Goal: Contribute content: Add original content to the website for others to see

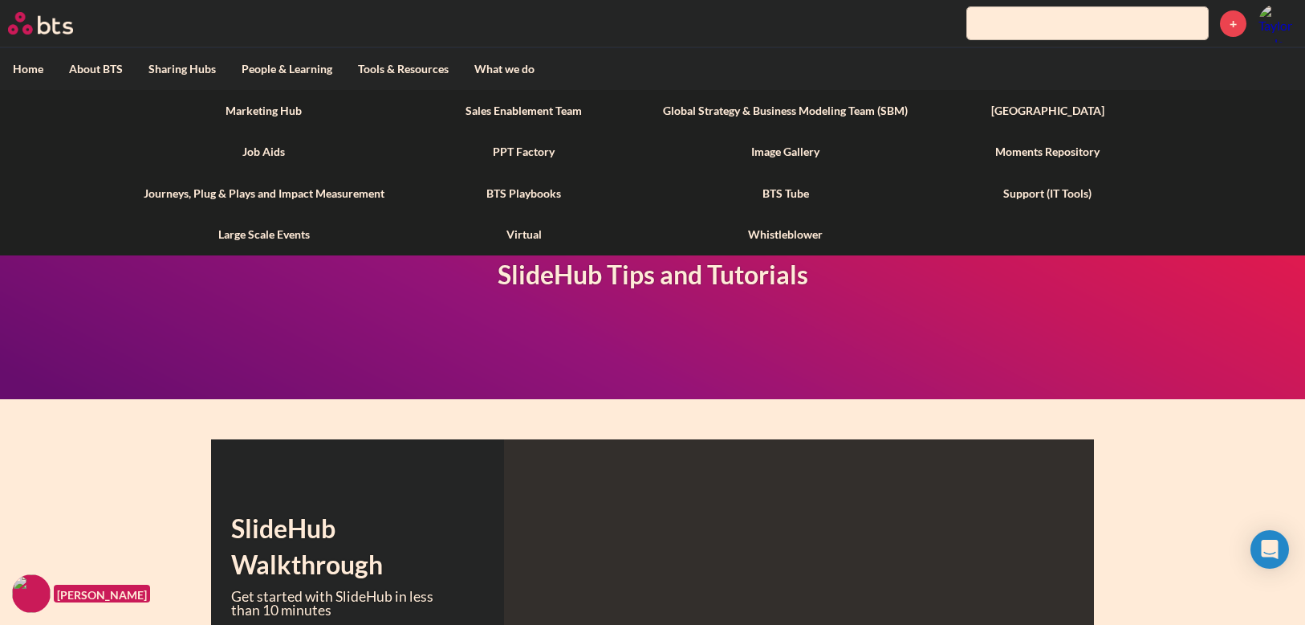
click at [254, 107] on link "Marketing Hub" at bounding box center [264, 111] width 267 height 42
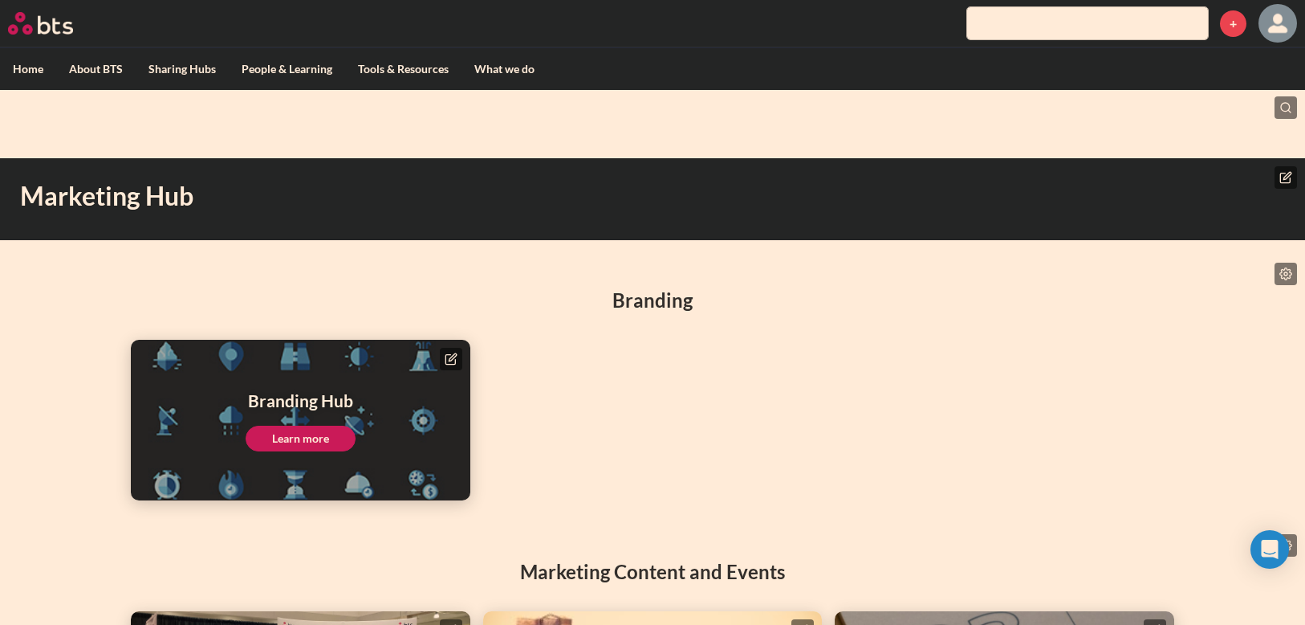
scroll to position [173, 0]
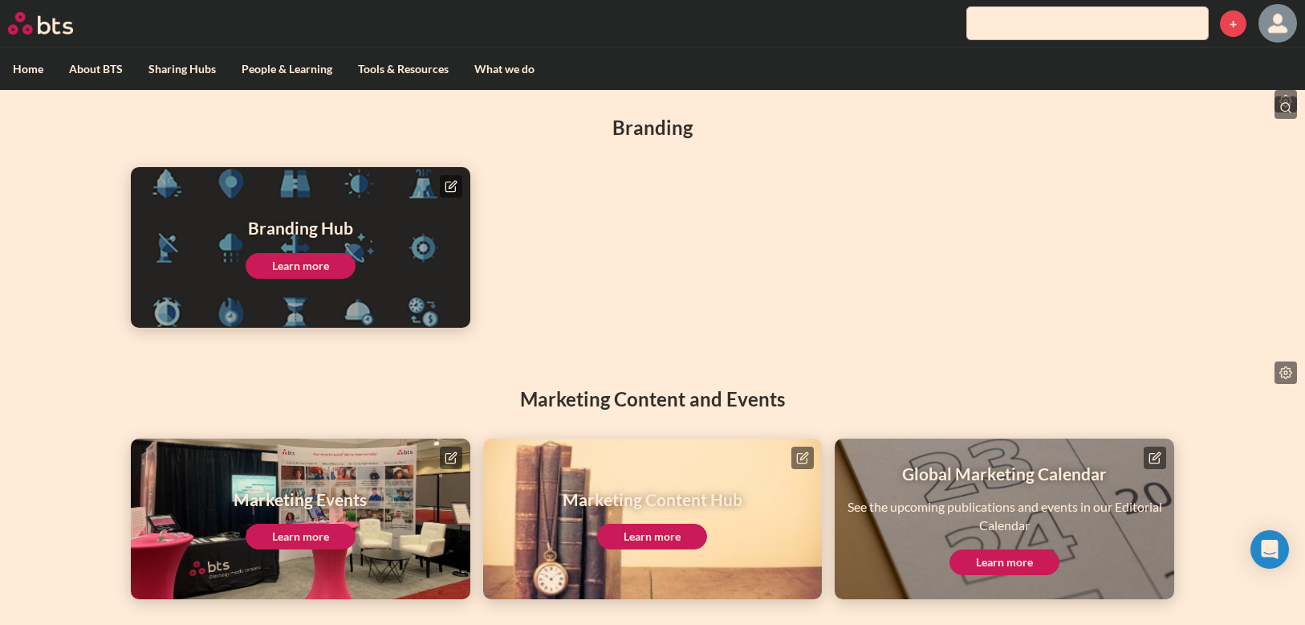
click at [796, 457] on icon at bounding box center [802, 457] width 13 height 13
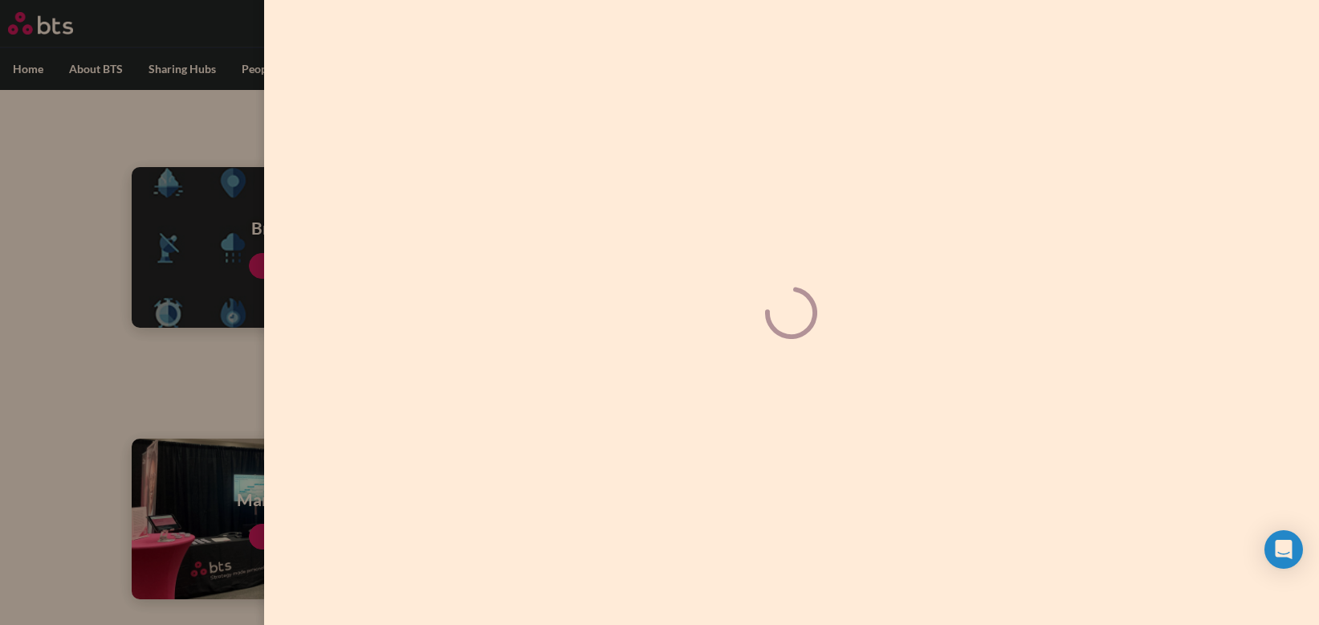
click at [78, 394] on label at bounding box center [659, 312] width 1319 height 625
click at [0, 0] on input "checkbox" at bounding box center [0, 0] width 0 height 0
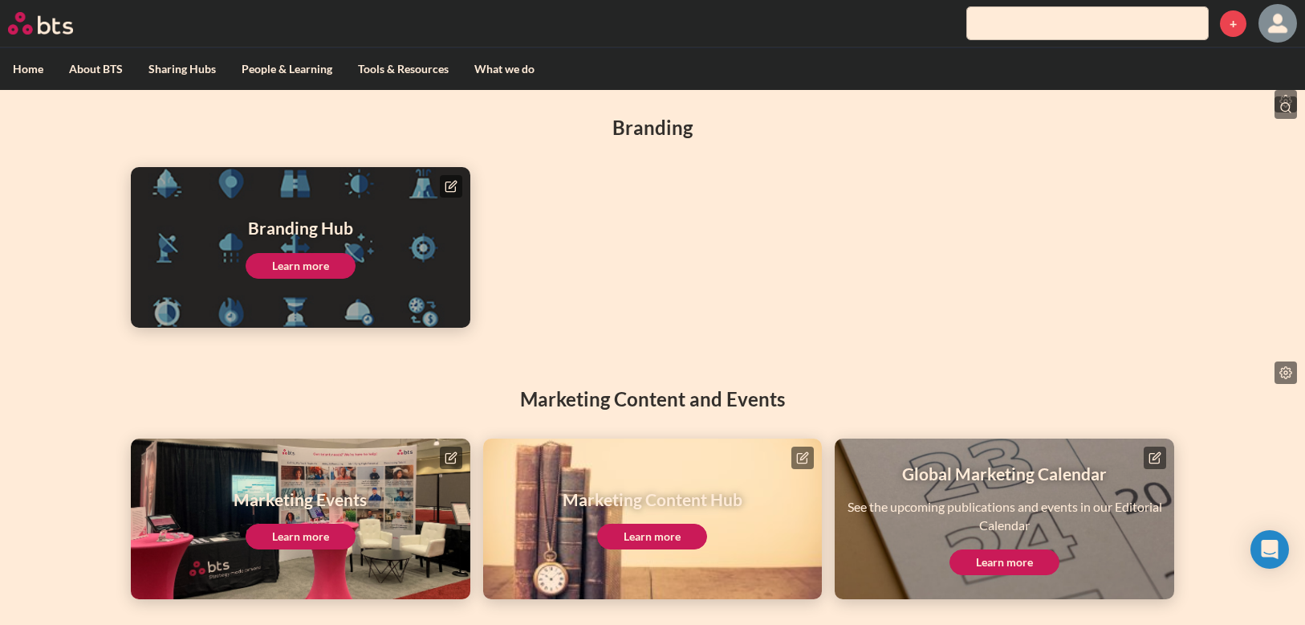
click at [643, 543] on link "Learn more" at bounding box center [652, 536] width 110 height 26
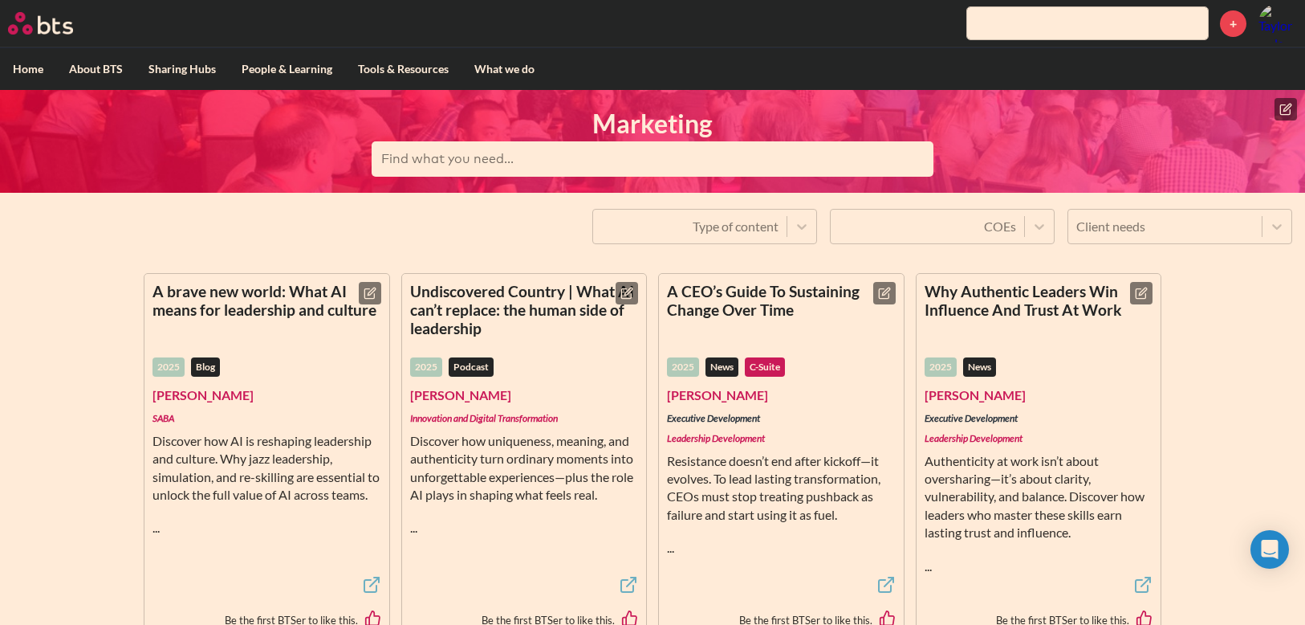
click at [1279, 101] on button at bounding box center [1286, 109] width 22 height 22
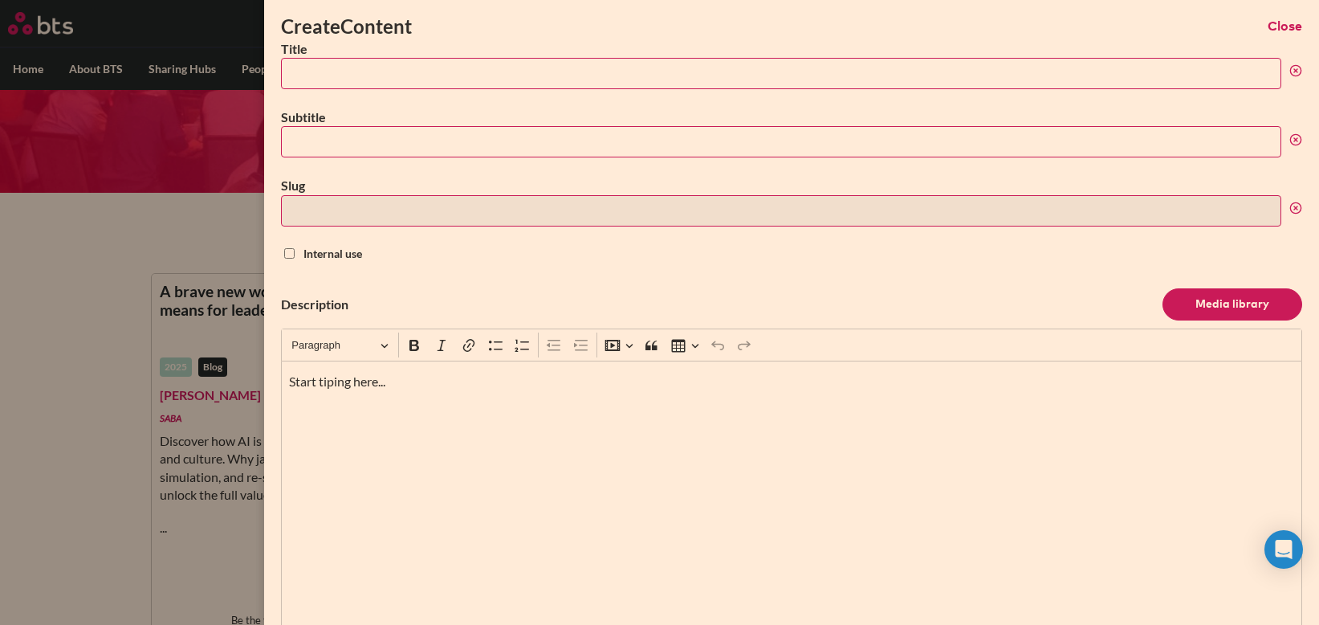
click at [381, 71] on input "Title" at bounding box center [781, 73] width 1000 height 31
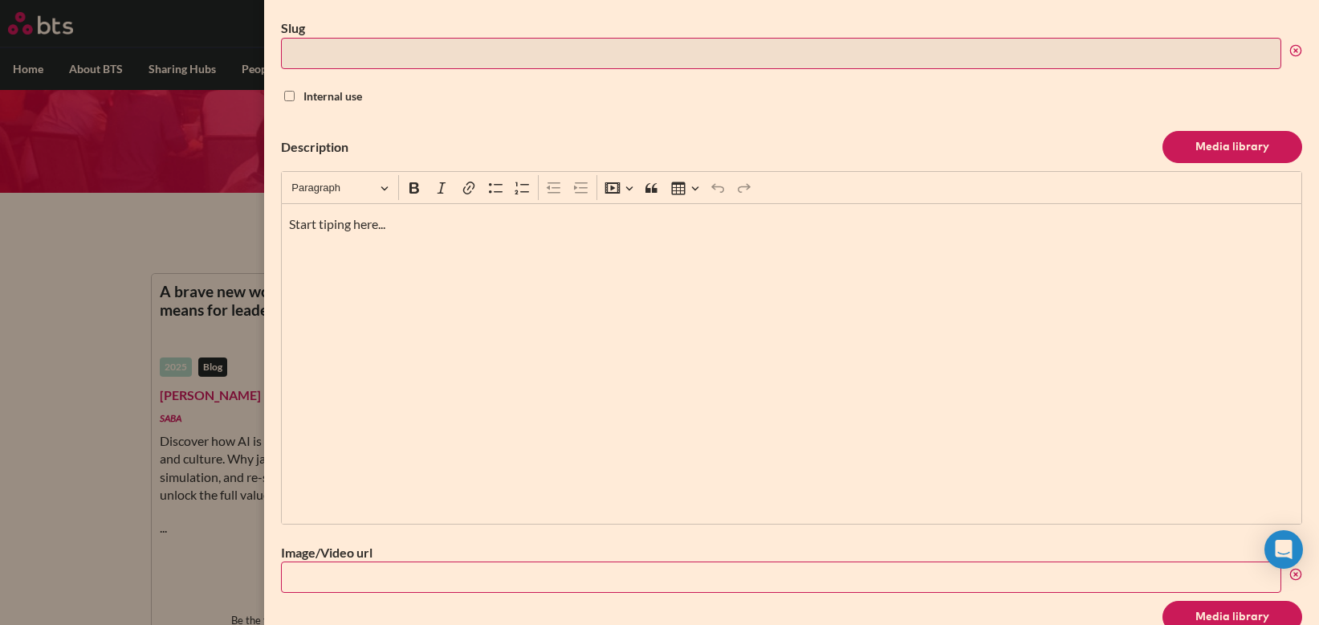
scroll to position [243, 0]
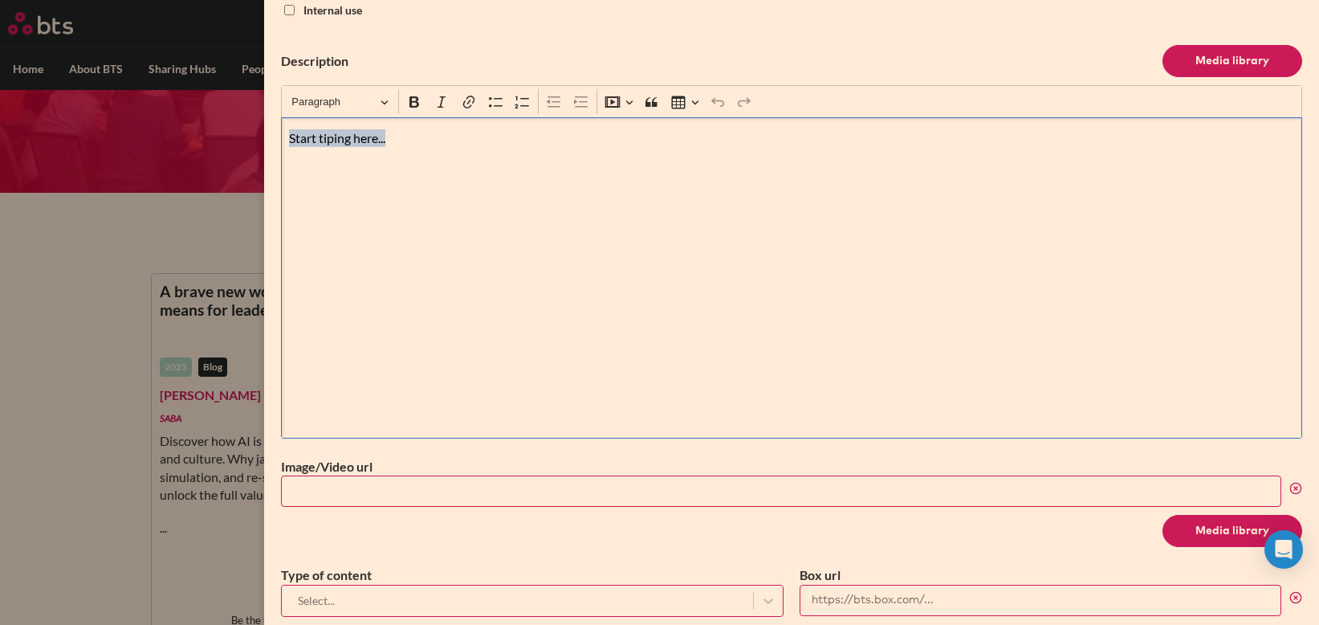
drag, startPoint x: 463, startPoint y: 202, endPoint x: 255, endPoint y: 131, distance: 219.8
click at [255, 193] on div "Create Content Close Title Subtitle Slug Internal use Description Media library…" at bounding box center [659, 193] width 1319 height 0
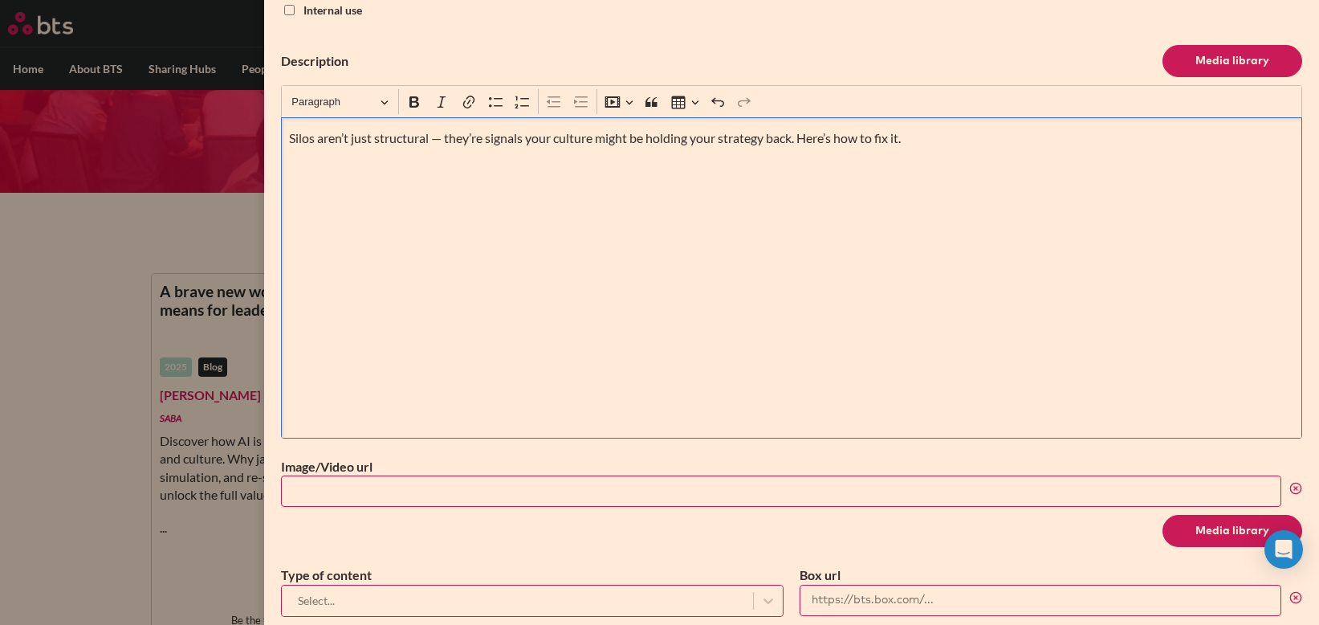
click at [386, 201] on div "Silos aren’t just structural — they’re signals your culture might be holding yo…" at bounding box center [791, 277] width 1021 height 321
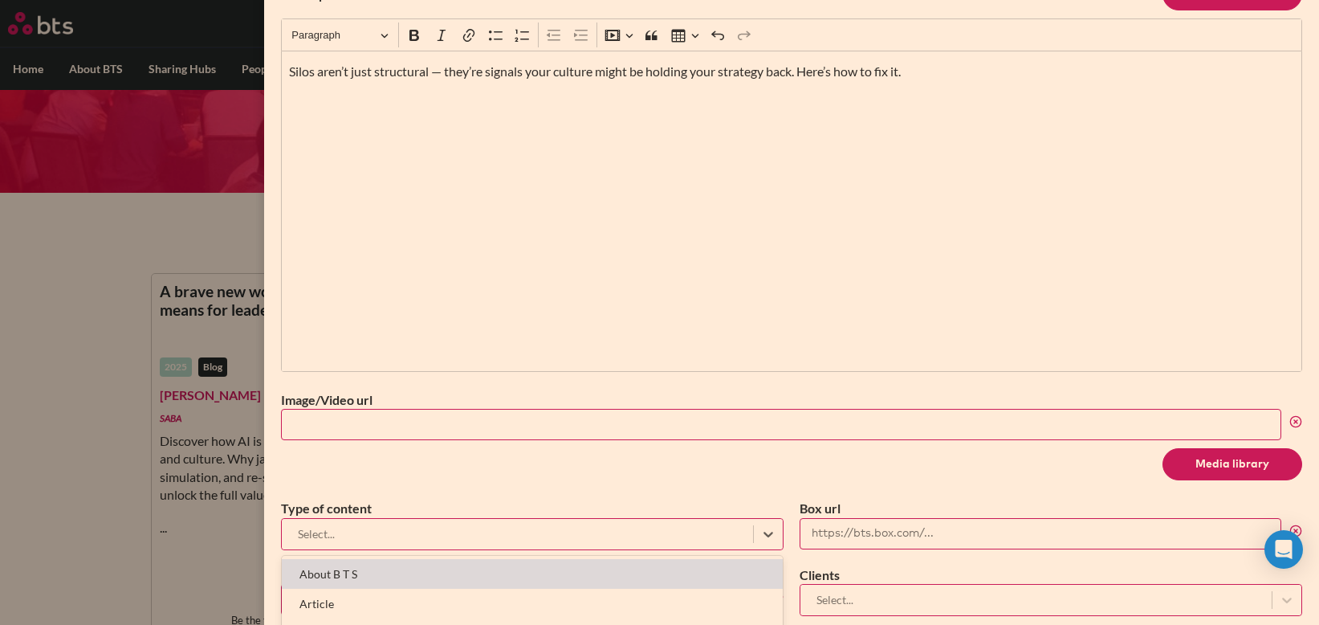
click at [394, 529] on div at bounding box center [517, 533] width 455 height 20
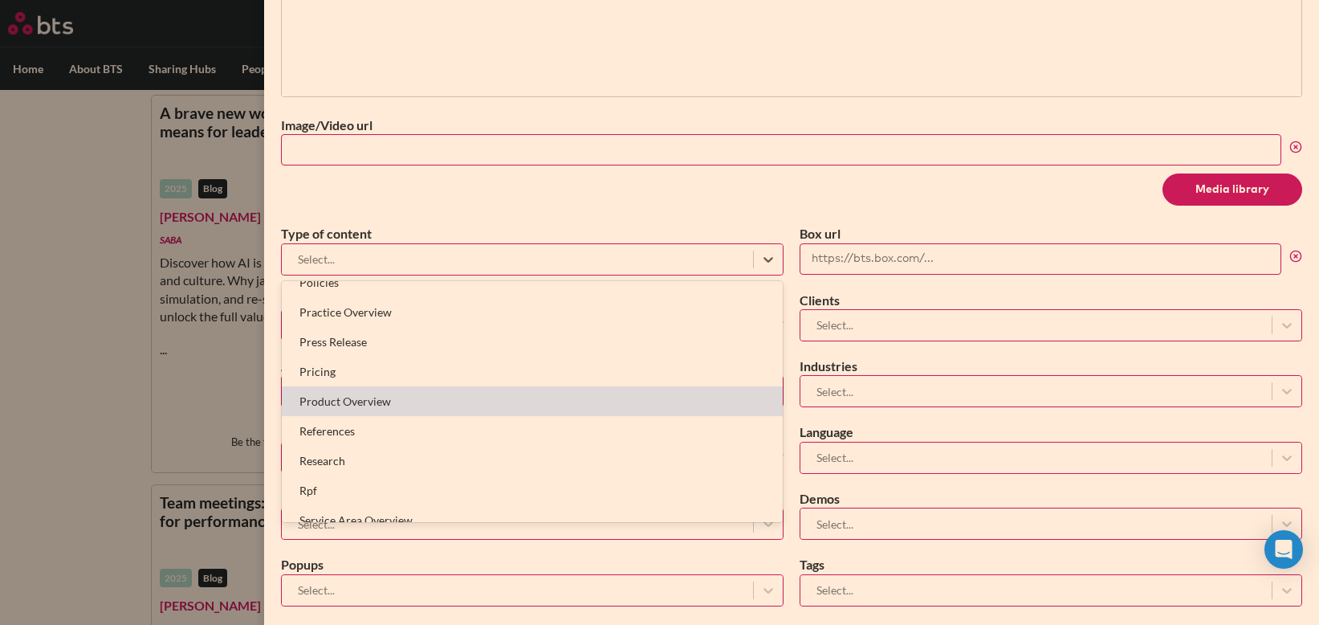
scroll to position [0, 0]
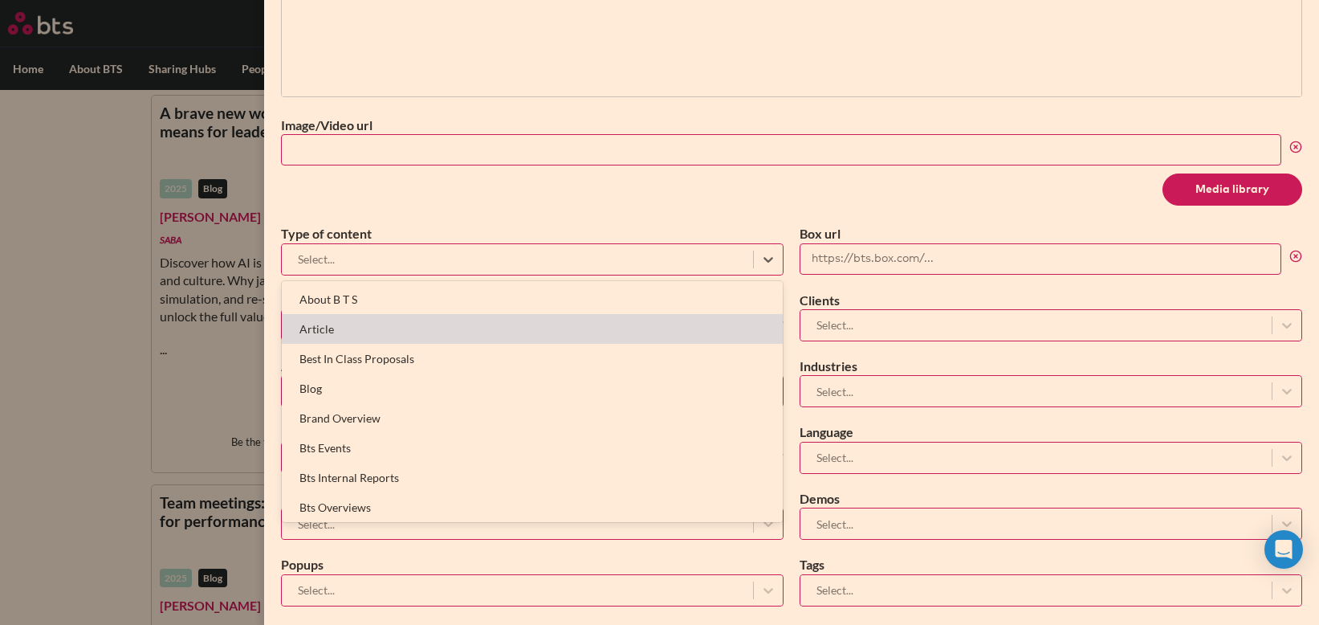
click at [379, 326] on div "Article" at bounding box center [532, 329] width 501 height 30
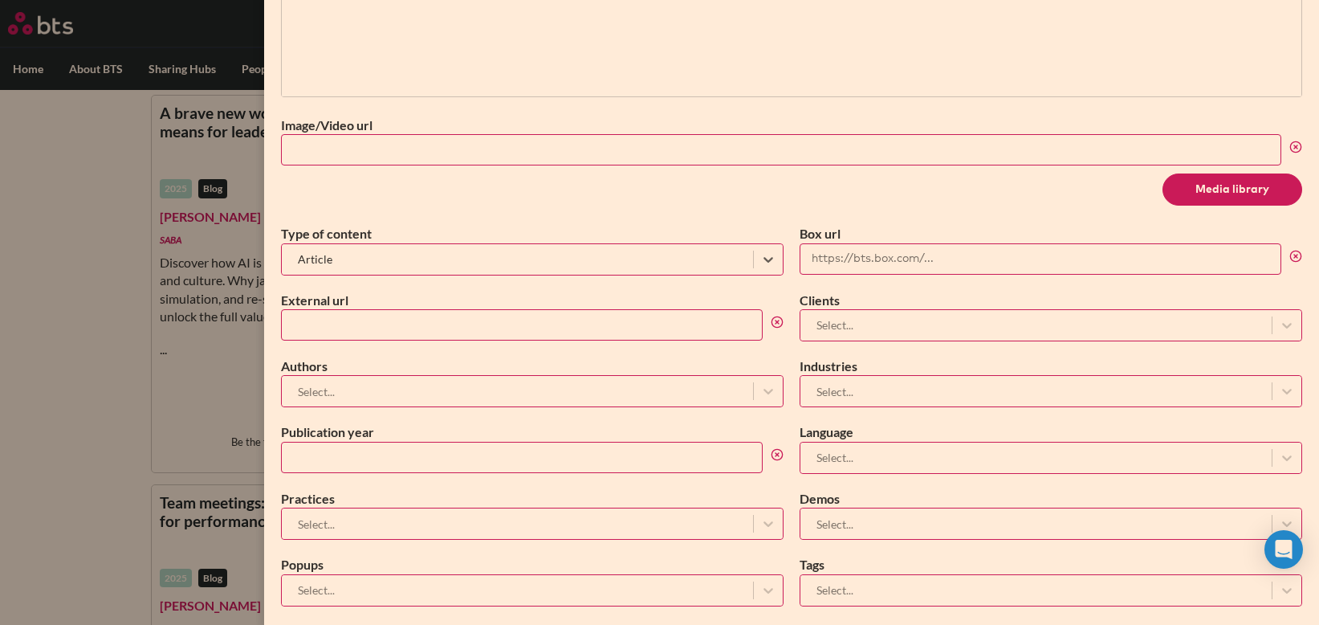
click at [385, 328] on input "External url" at bounding box center [522, 324] width 482 height 31
paste input "https://www.entrepreneur.com/leadership/trying-to-break-your-organizational-sil…"
type input "https://www.entrepreneur.com/leadership/trying-to-break-your-organizational-sil…"
click at [425, 401] on div at bounding box center [517, 391] width 455 height 20
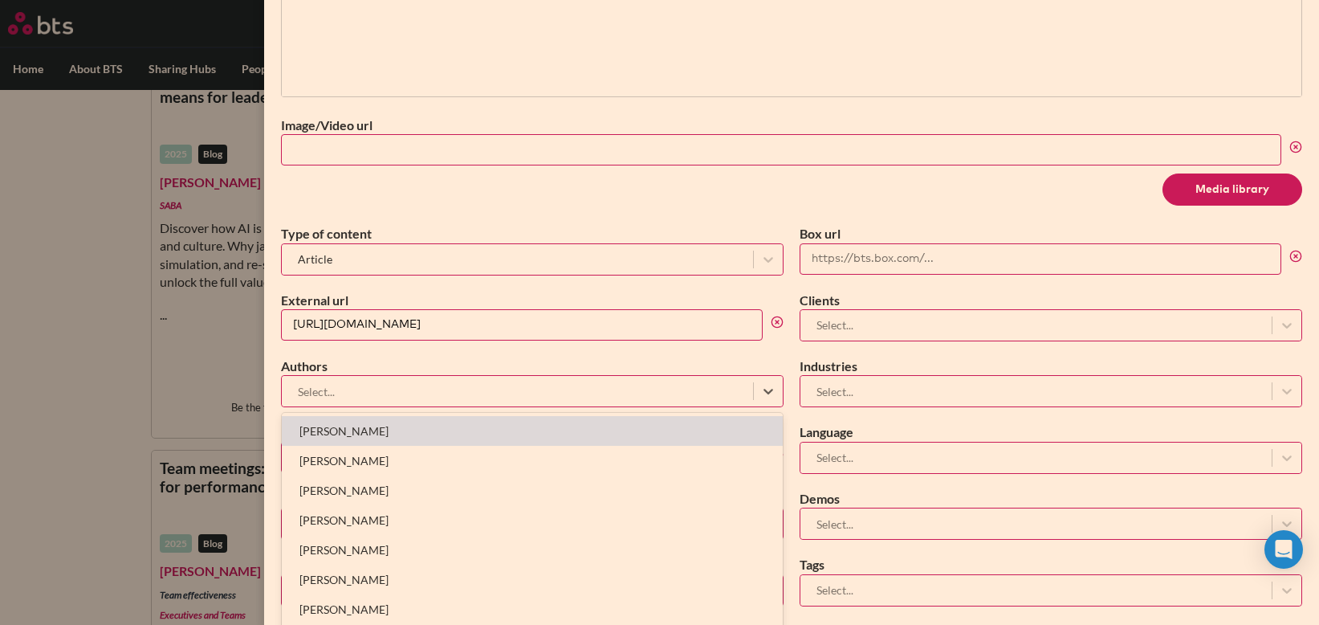
scroll to position [214, 0]
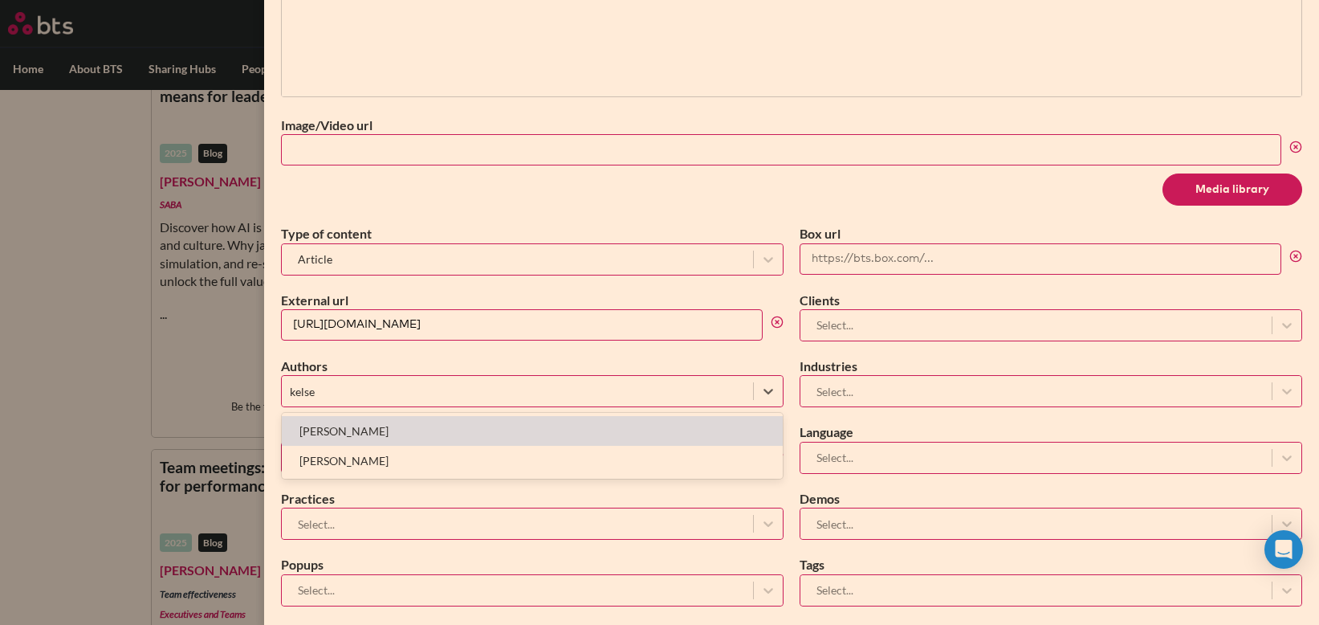
type input "kelsey"
click at [422, 426] on div "Kelsey Raymond" at bounding box center [532, 431] width 501 height 30
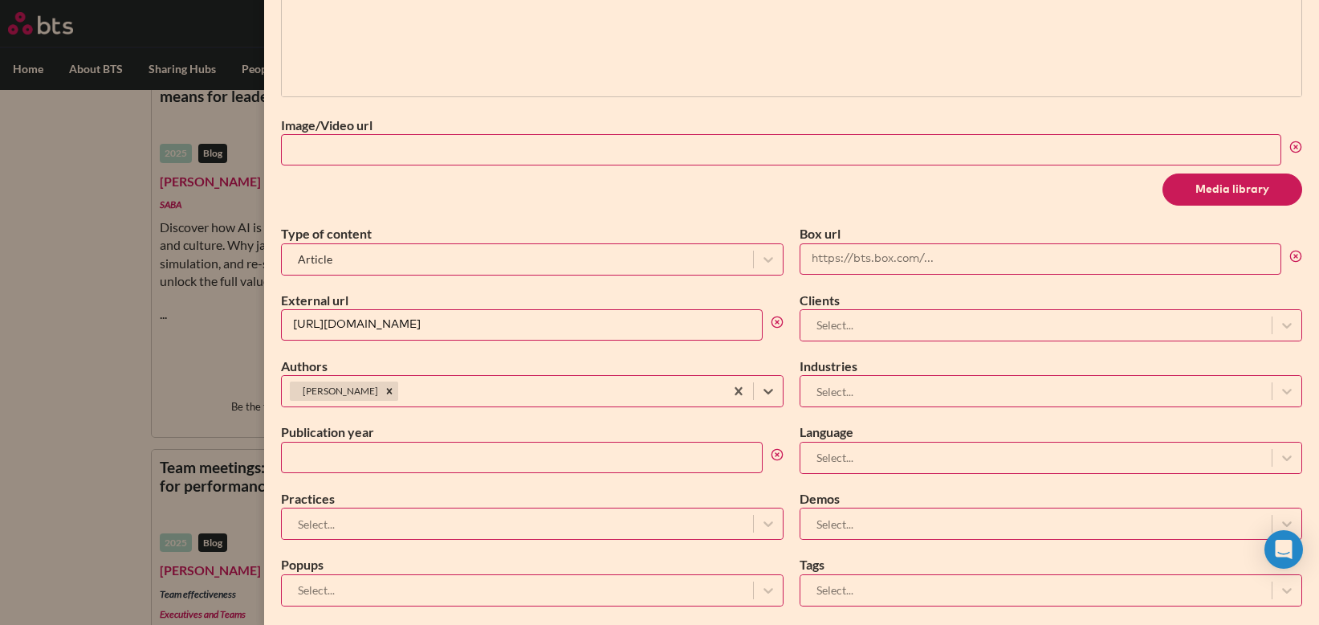
click at [400, 470] on input "Publication year" at bounding box center [522, 456] width 482 height 31
type input "2025"
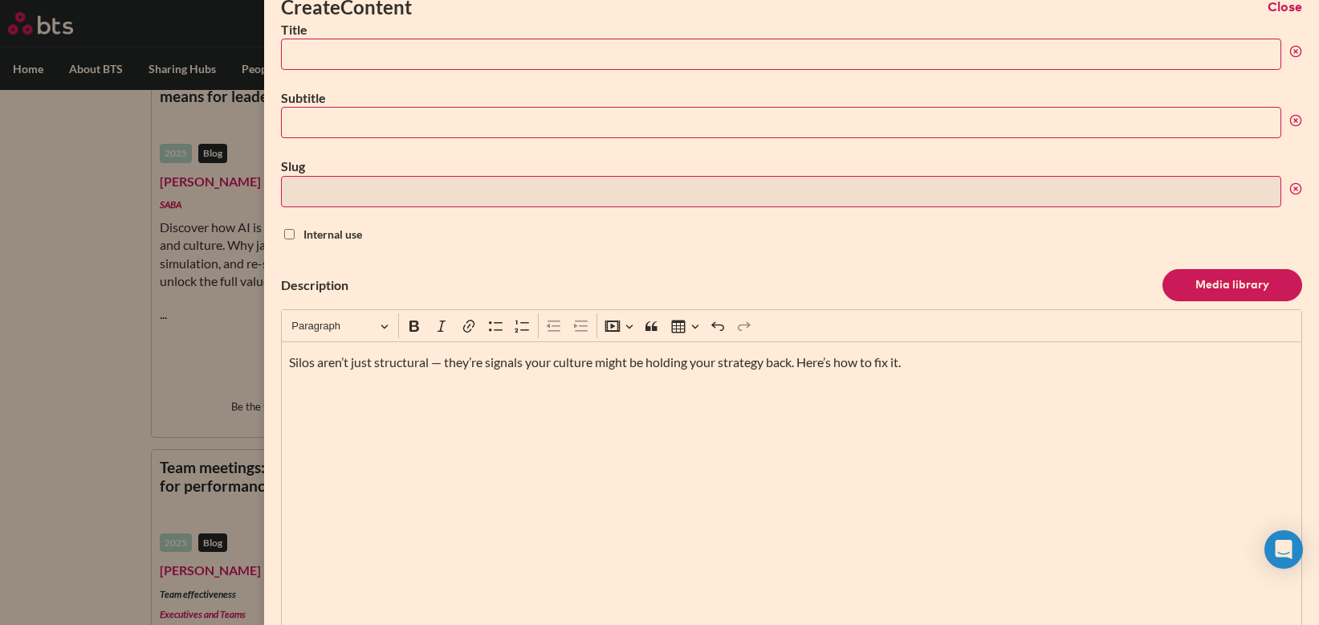
scroll to position [0, 0]
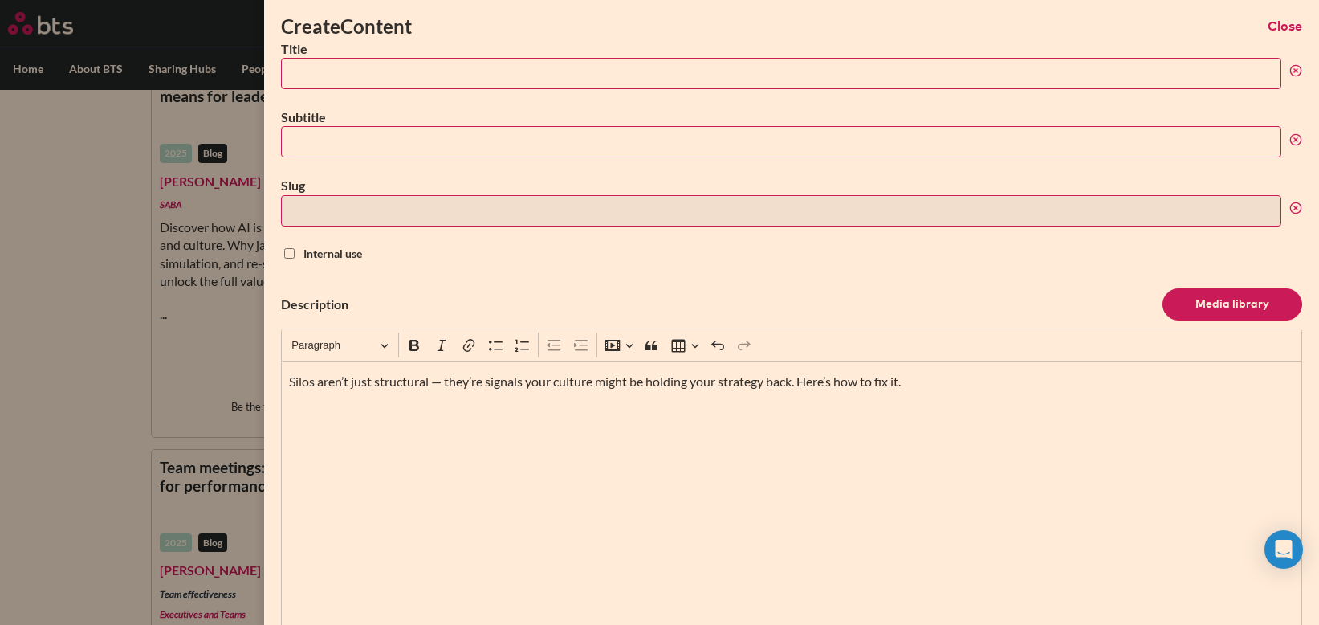
click at [383, 74] on input "Title" at bounding box center [781, 73] width 1000 height 31
paste input "Trying to Break Your Organizational Silos? You’re Probably Focusing on the Wron…"
type input "Trying to Break Your Organizational Silos? You’re Probably Focusing on the Wron…"
type input "trying-to-break-your-organizational-silos-youre-probably-focusing-on-the-wrong-…"
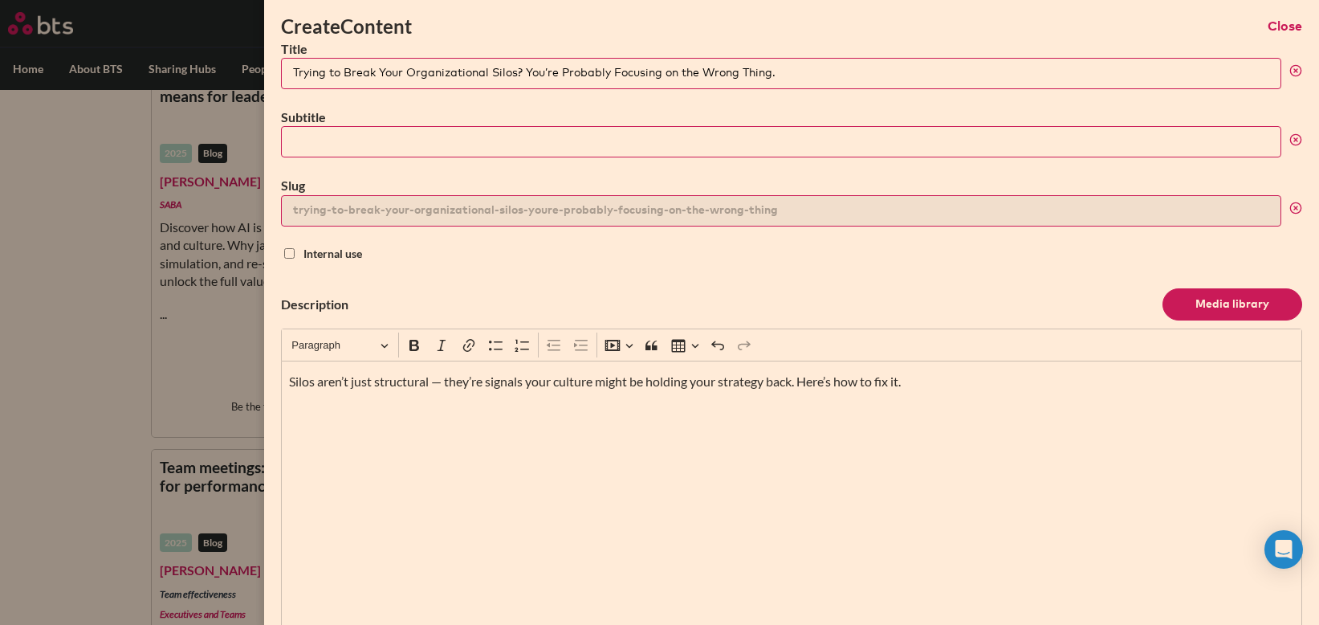
type input "Trying to Break Your Organizational Silos? You’re Probably Focusing on the Wron…"
click at [495, 254] on div "Internal use" at bounding box center [532, 254] width 503 height 16
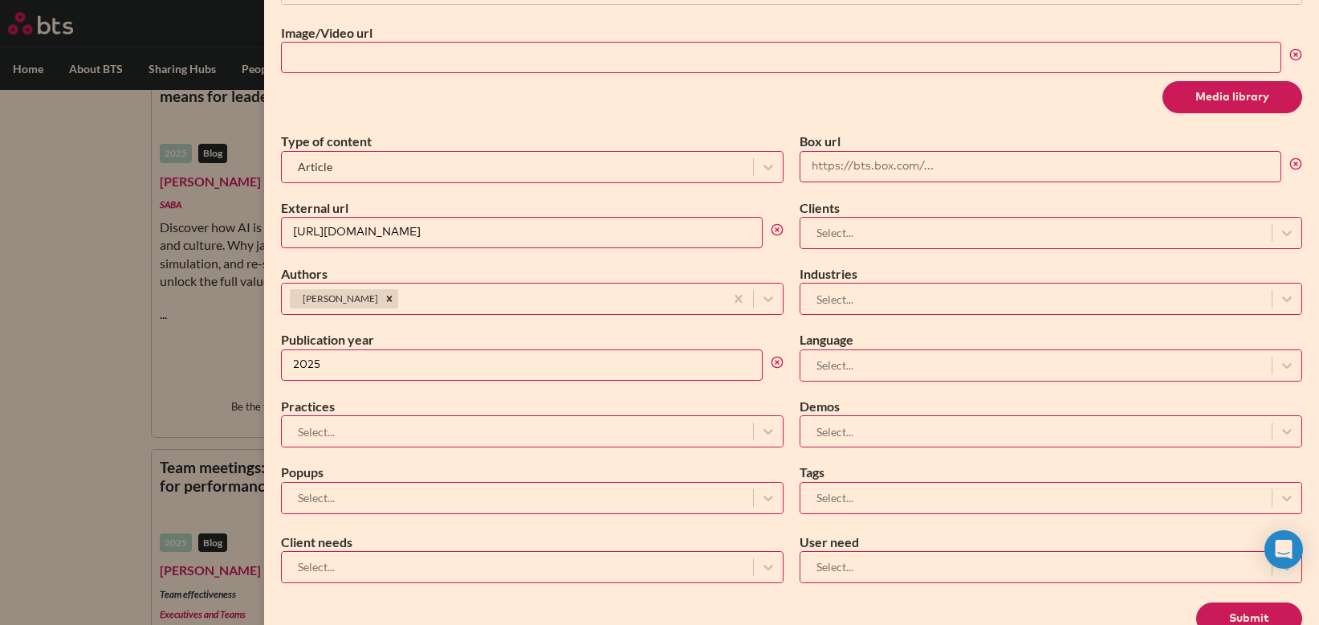
scroll to position [718, 0]
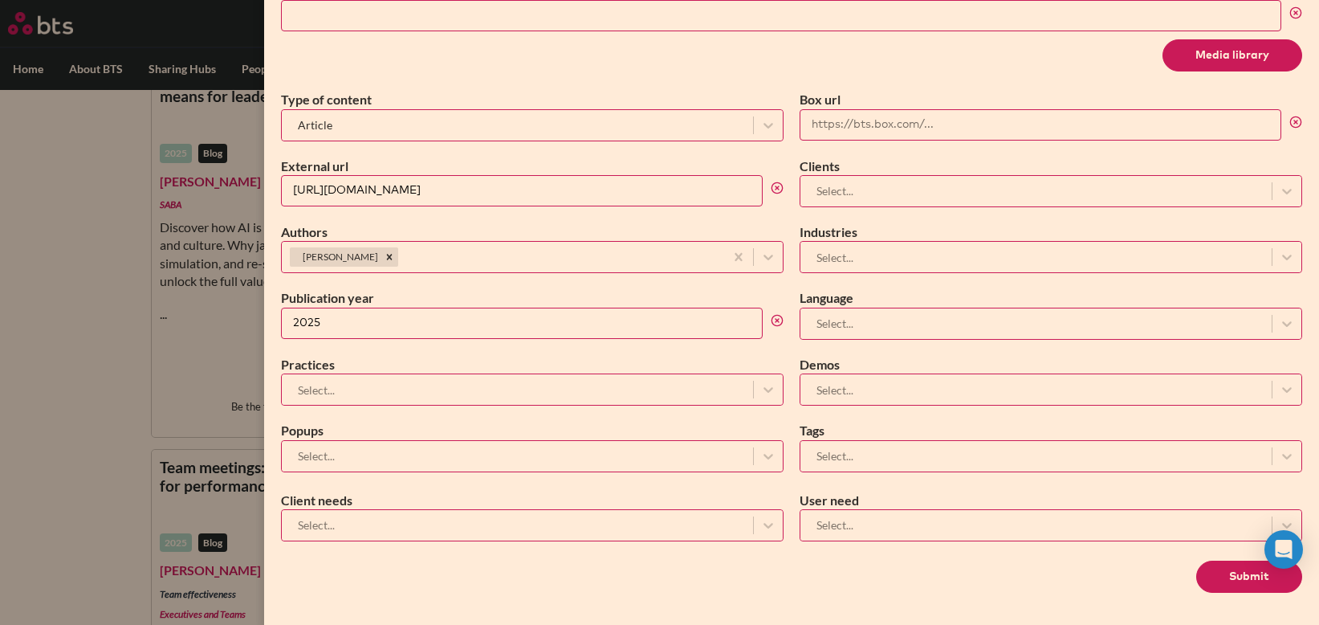
click at [860, 324] on div at bounding box center [1035, 323] width 455 height 20
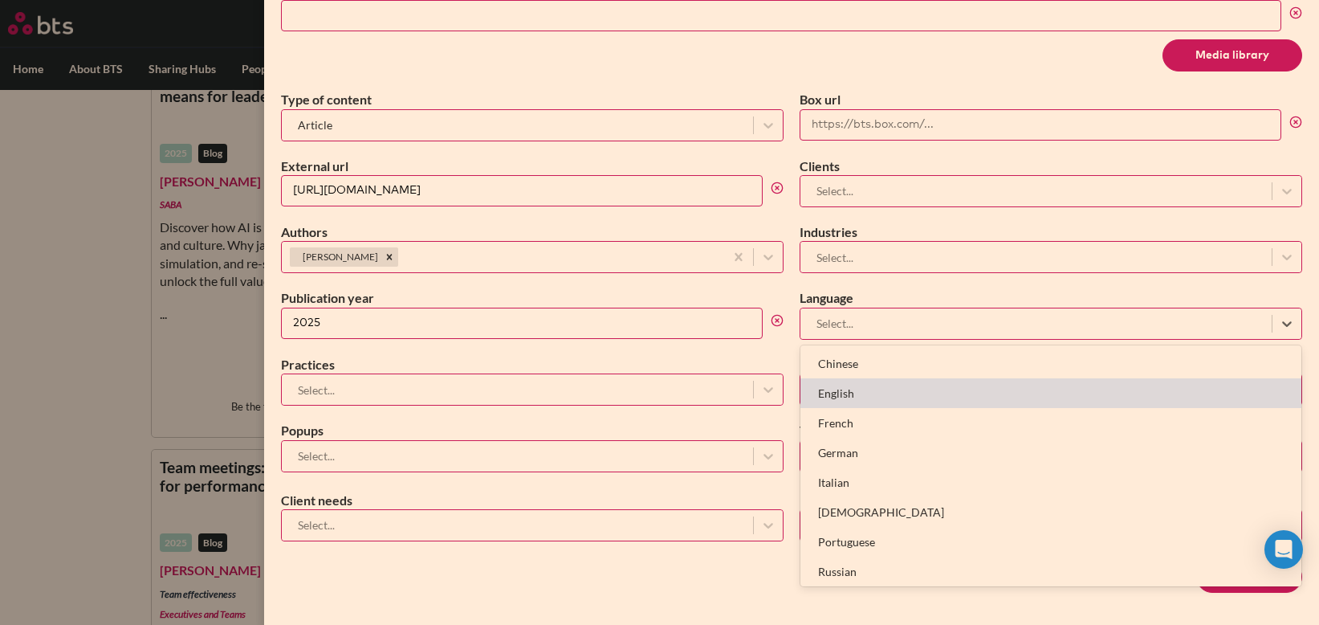
click at [865, 394] on div "English" at bounding box center [1050, 393] width 501 height 30
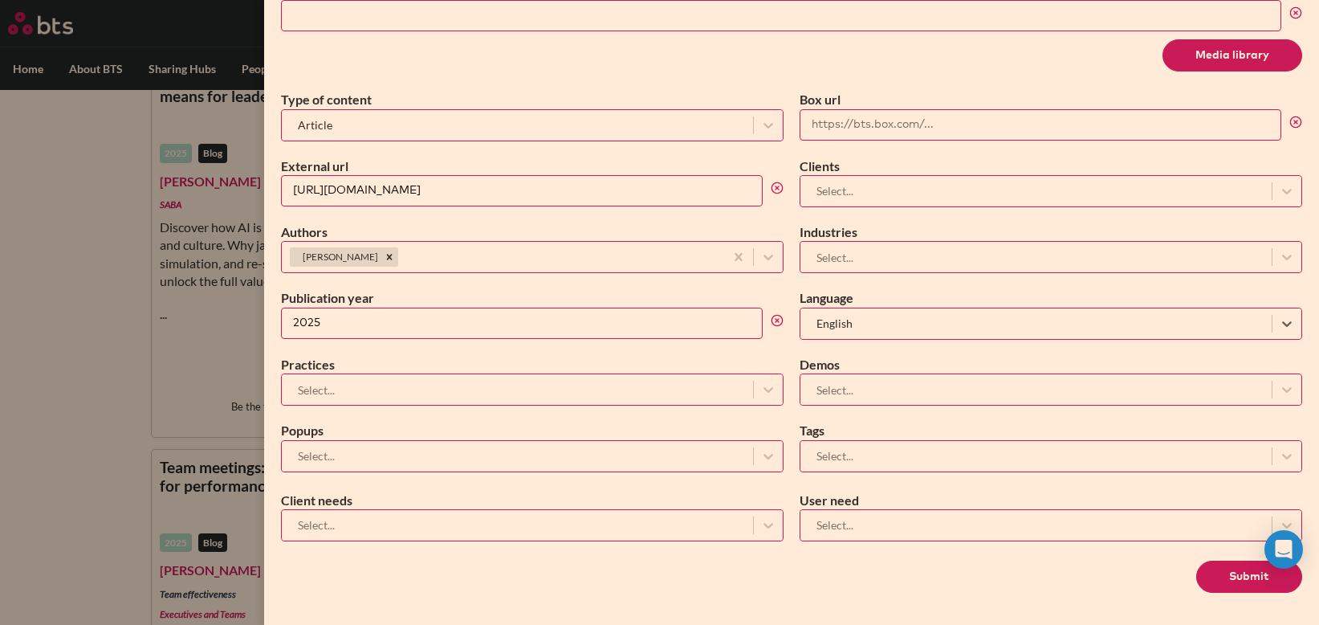
click at [572, 519] on div at bounding box center [517, 525] width 455 height 20
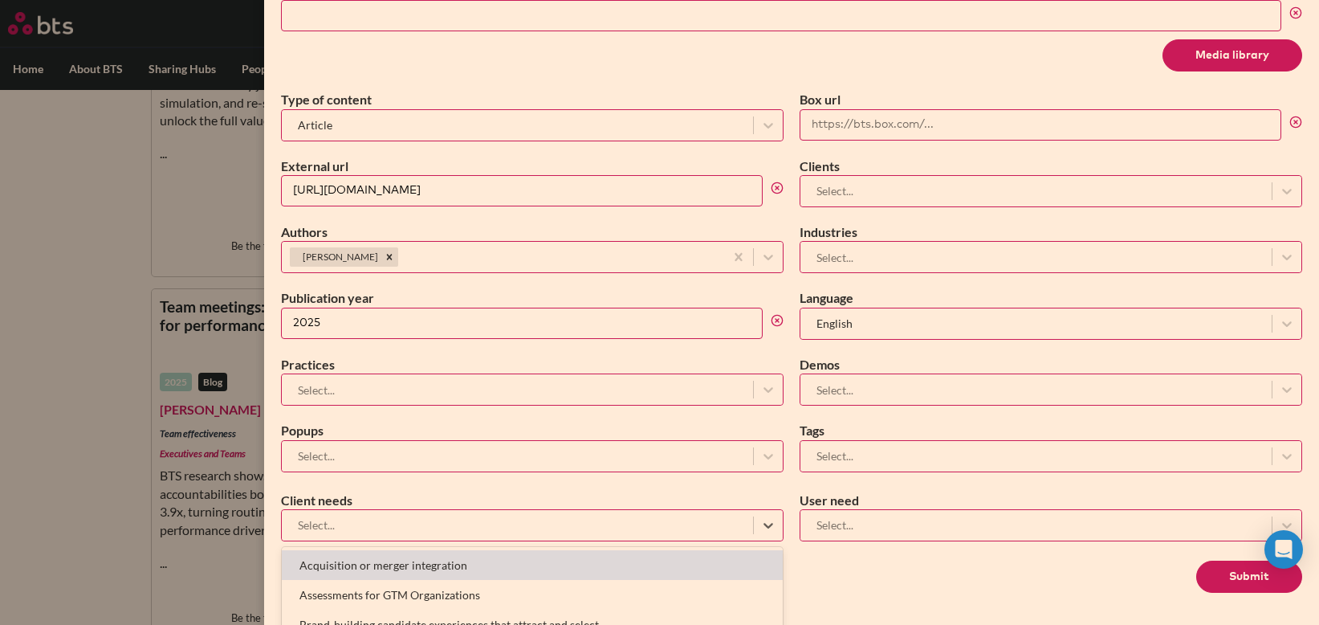
scroll to position [383, 0]
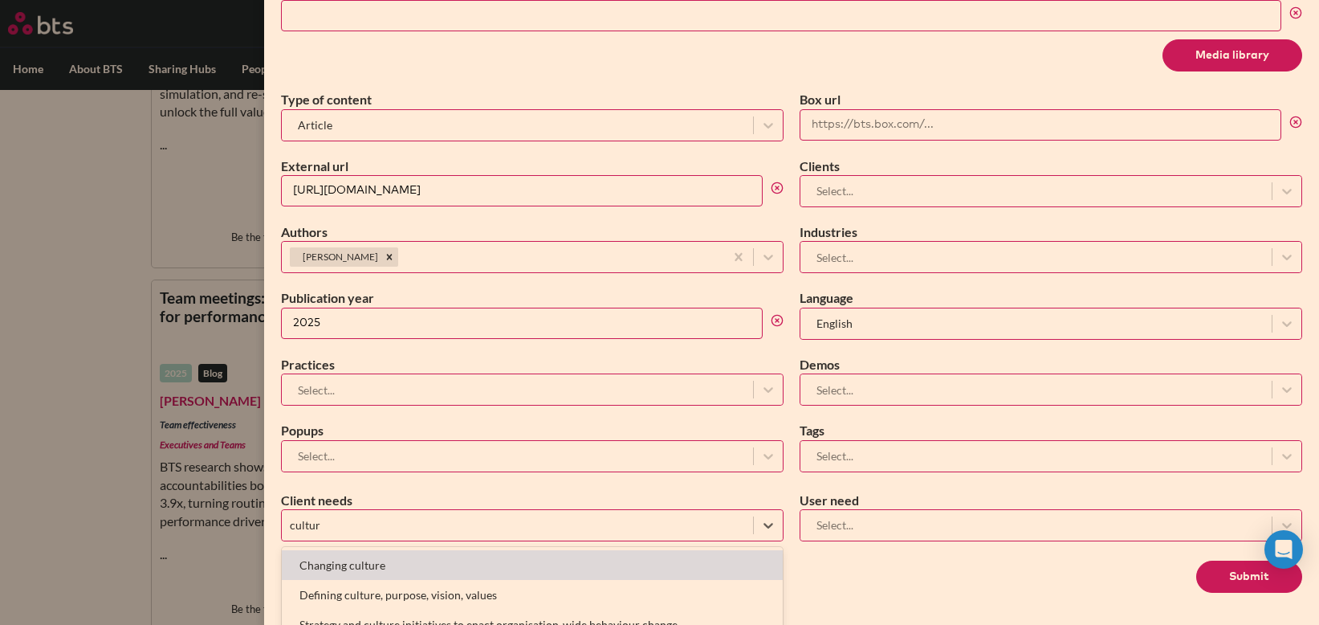
type input "culture"
click at [492, 560] on div "Changing culture" at bounding box center [532, 565] width 501 height 30
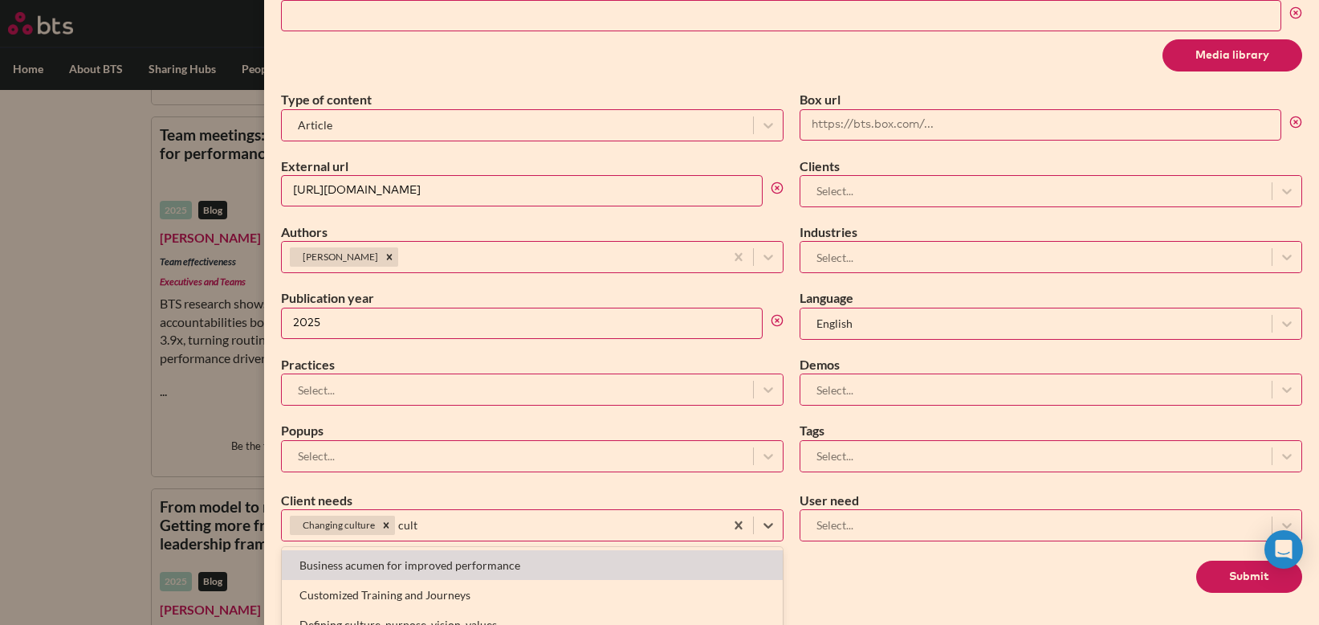
scroll to position [552, 0]
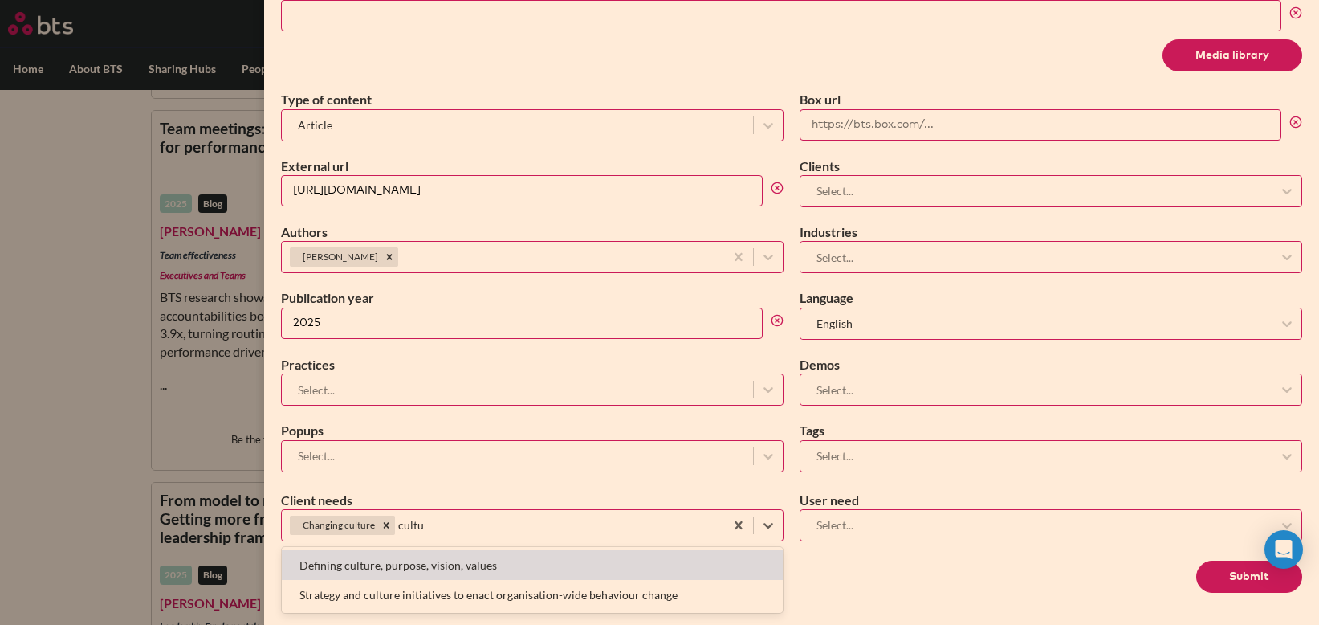
type input "cultur"
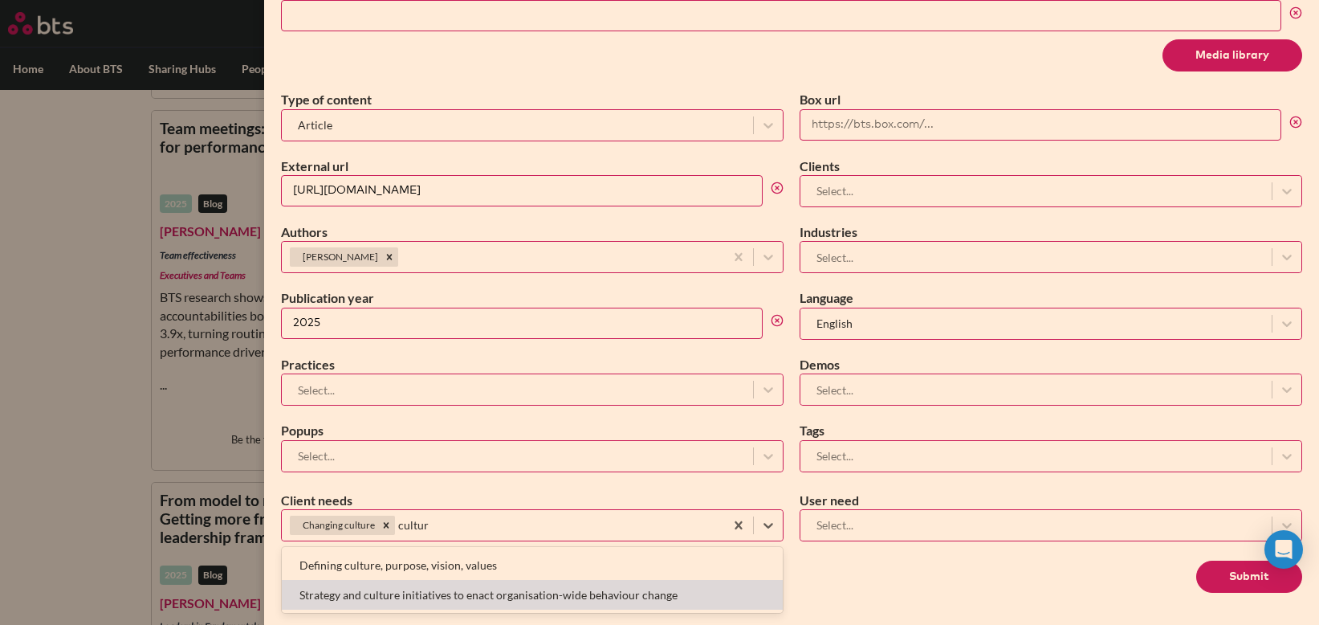
click at [519, 597] on div "Strategy and culture initiatives to enact organisation-wide behaviour change" at bounding box center [532, 595] width 501 height 30
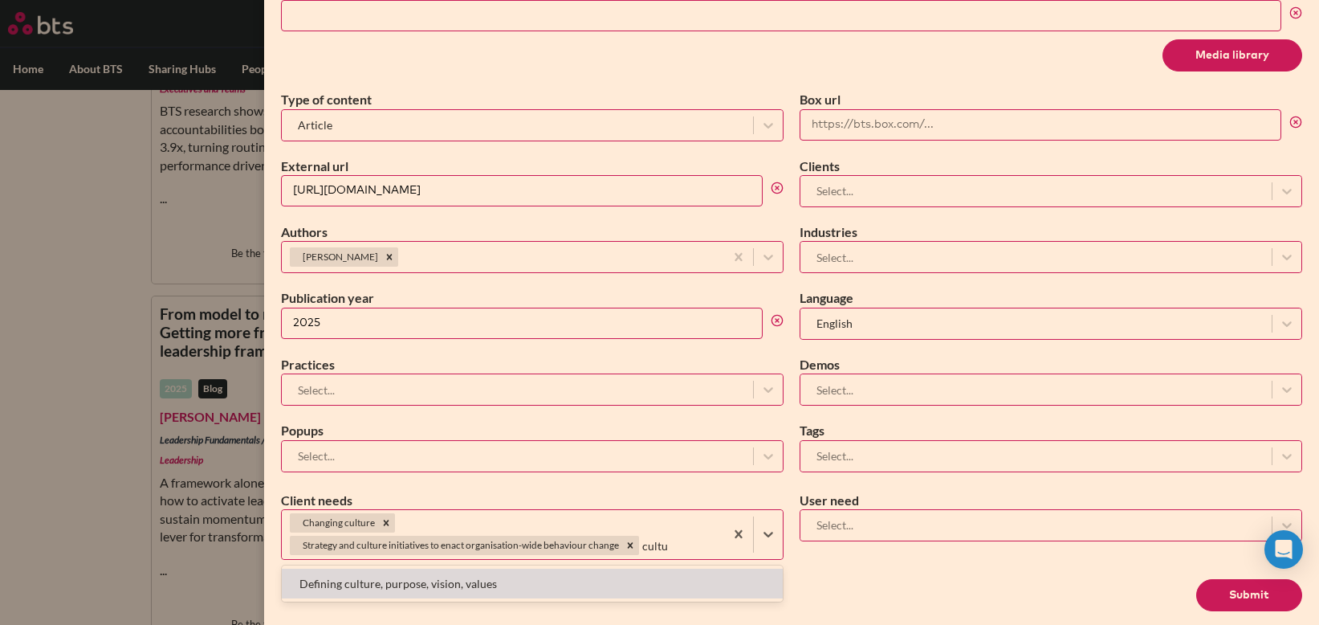
scroll to position [740, 0]
type input "culture"
click at [513, 580] on div "Defining culture, purpose, vision, values" at bounding box center [532, 583] width 501 height 30
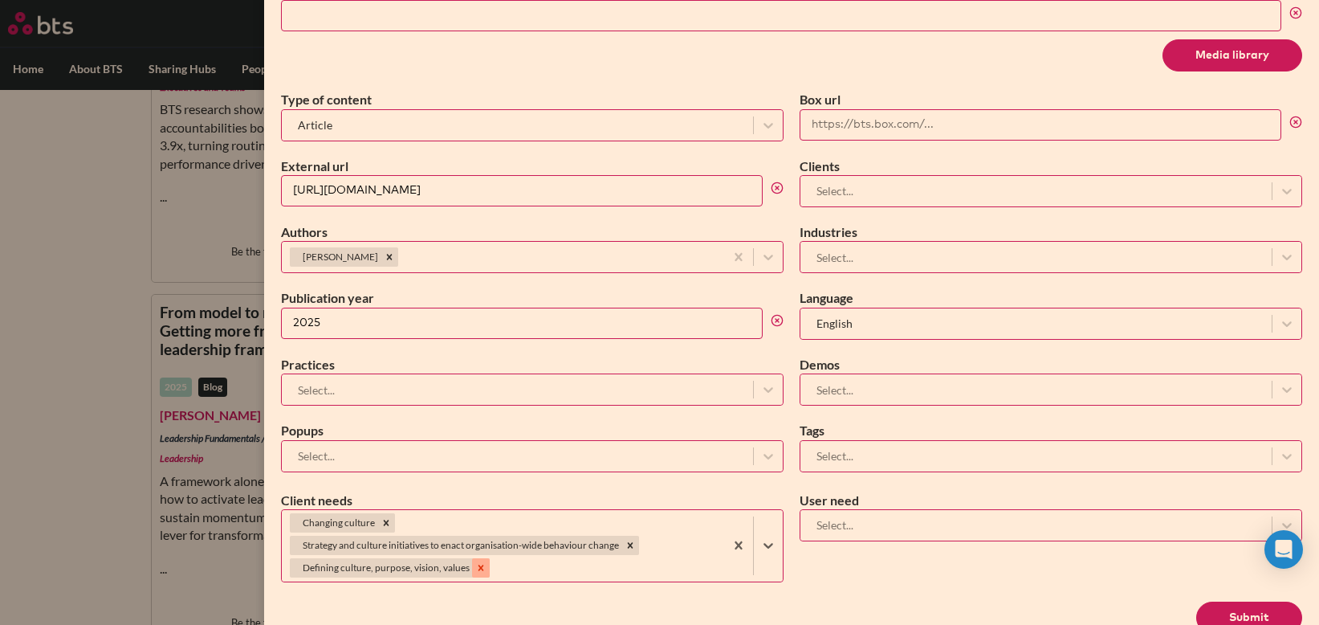
click at [476, 567] on icon "Remove Defining culture, purpose, vision, values" at bounding box center [480, 567] width 11 height 11
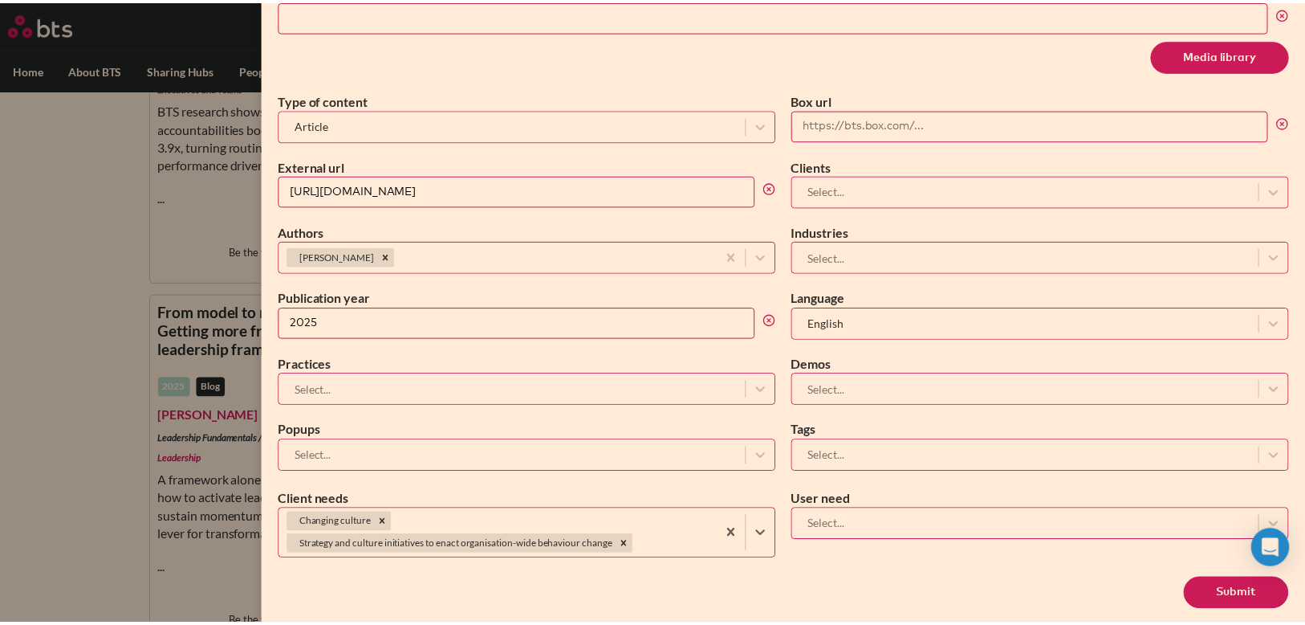
scroll to position [737, 0]
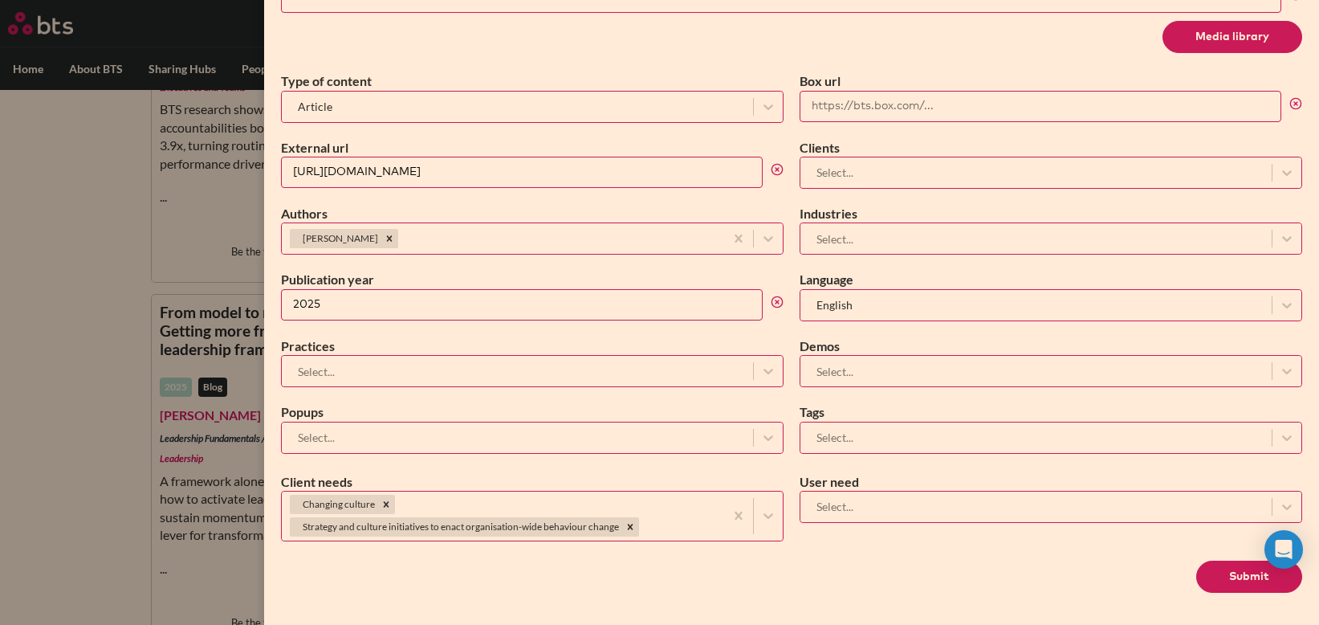
click at [1249, 577] on button "Submit" at bounding box center [1249, 576] width 106 height 32
